Goal: Find specific page/section: Find specific page/section

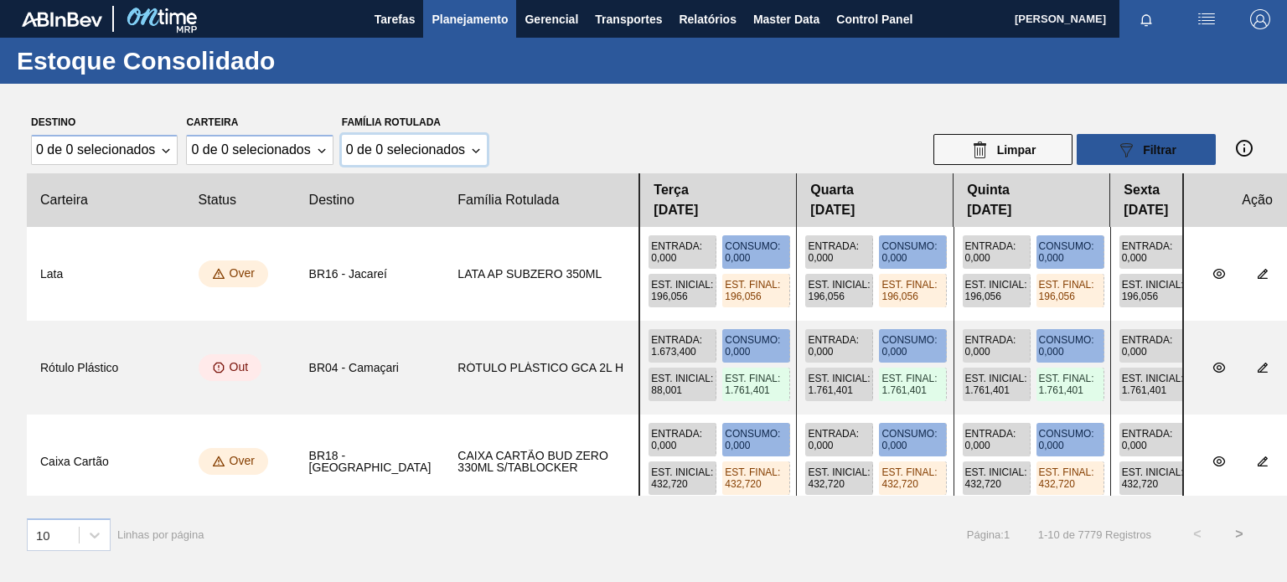
click at [472, 155] on Rotulada "0 de 0 selecionados" at bounding box center [414, 150] width 145 height 30
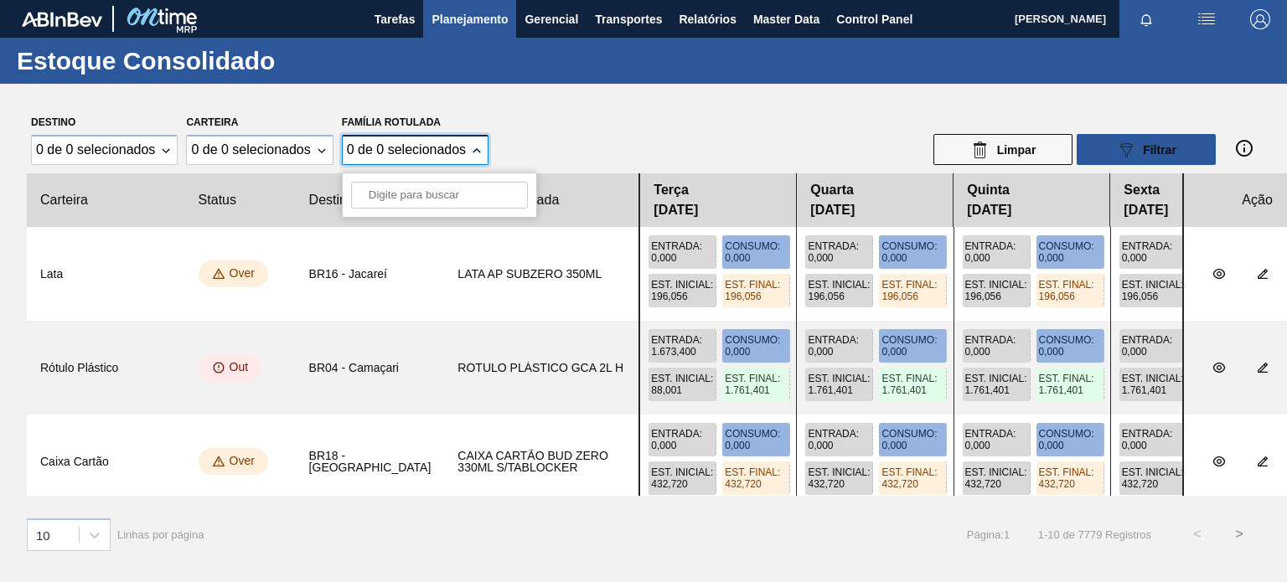
click at [473, 155] on icon "Família Rotulada" at bounding box center [476, 149] width 13 height 13
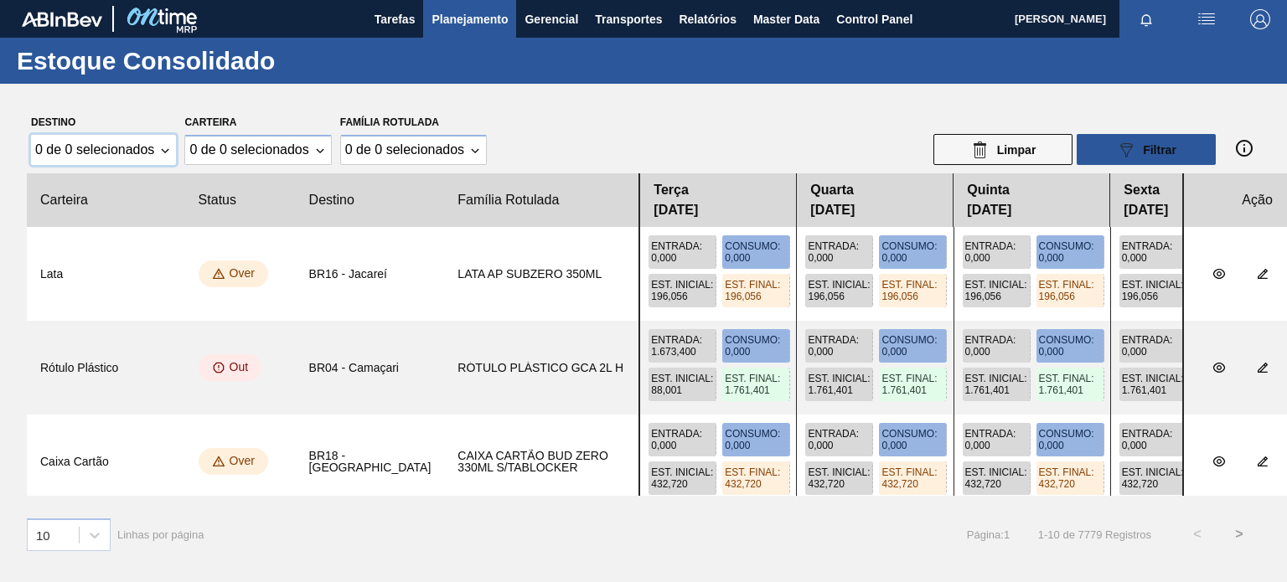
click at [155, 156] on div "0 de 0 selecionados" at bounding box center [103, 150] width 145 height 30
click at [157, 156] on div "0 de 0 selecionados" at bounding box center [103, 150] width 145 height 30
drag, startPoint x: 384, startPoint y: 14, endPoint x: 473, endPoint y: 18, distance: 88.9
click at [385, 14] on span "Tarefas" at bounding box center [395, 19] width 41 height 20
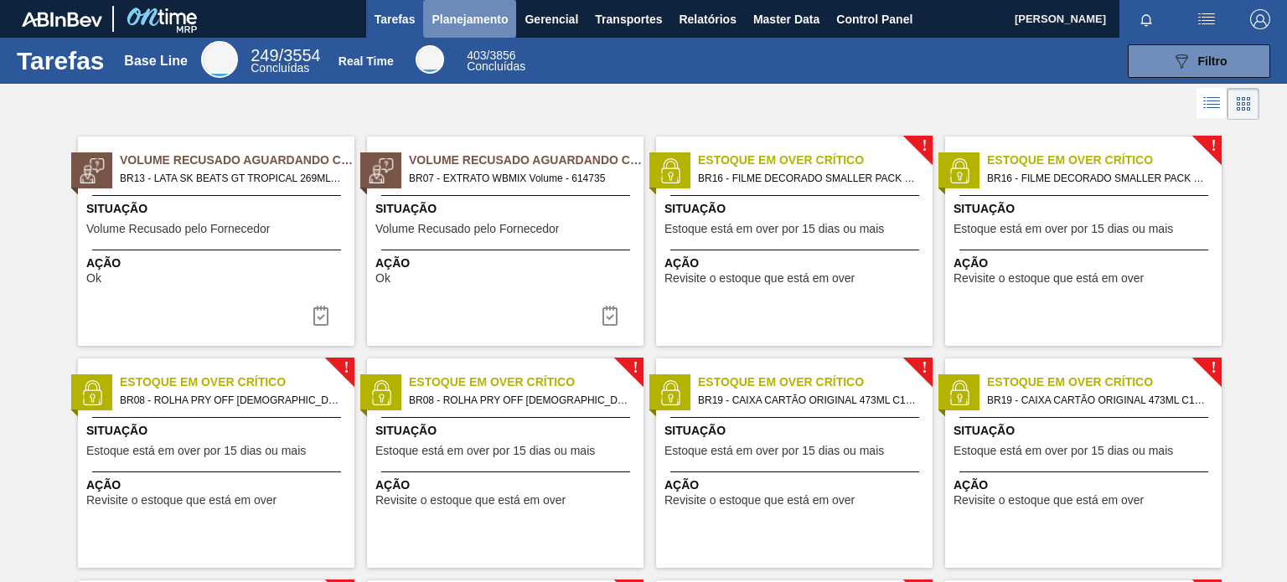
click at [473, 18] on span "Planejamento" at bounding box center [470, 19] width 76 height 20
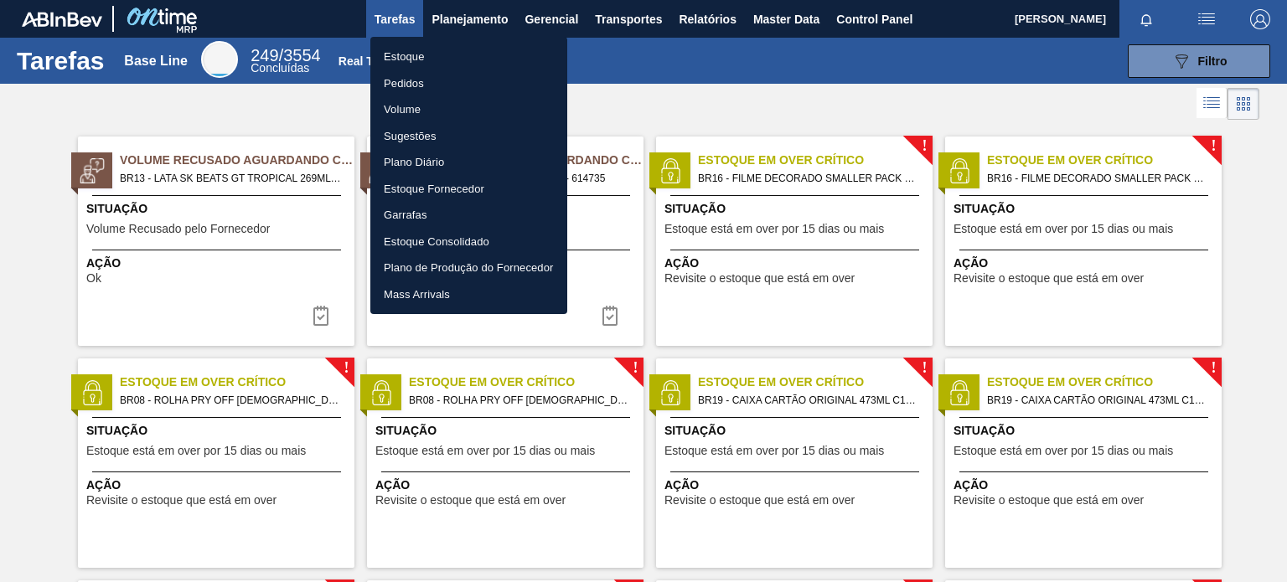
click at [459, 21] on div at bounding box center [643, 291] width 1287 height 582
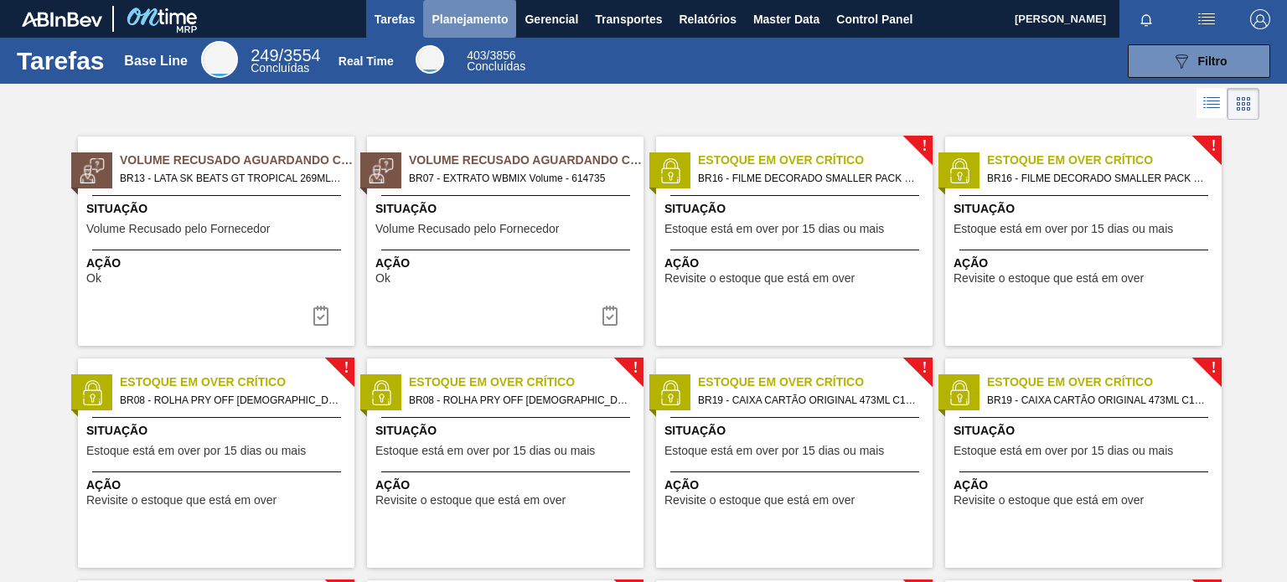
click at [481, 13] on span "Planejamento" at bounding box center [470, 19] width 76 height 20
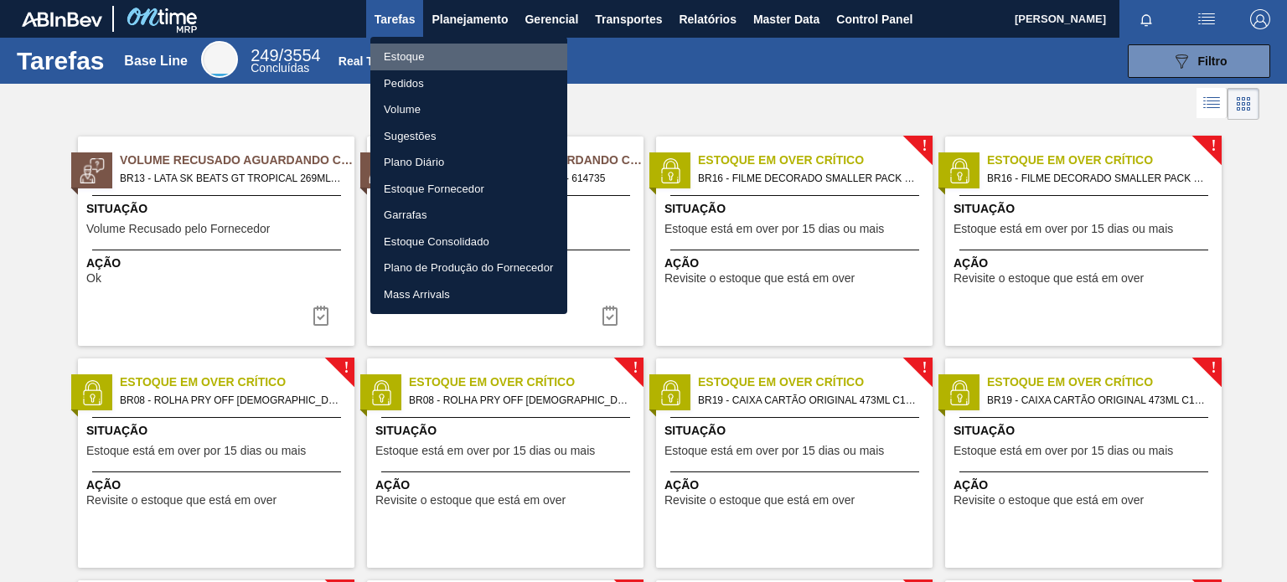
click at [430, 46] on li "Estoque" at bounding box center [468, 57] width 197 height 27
